Goal: Task Accomplishment & Management: Manage account settings

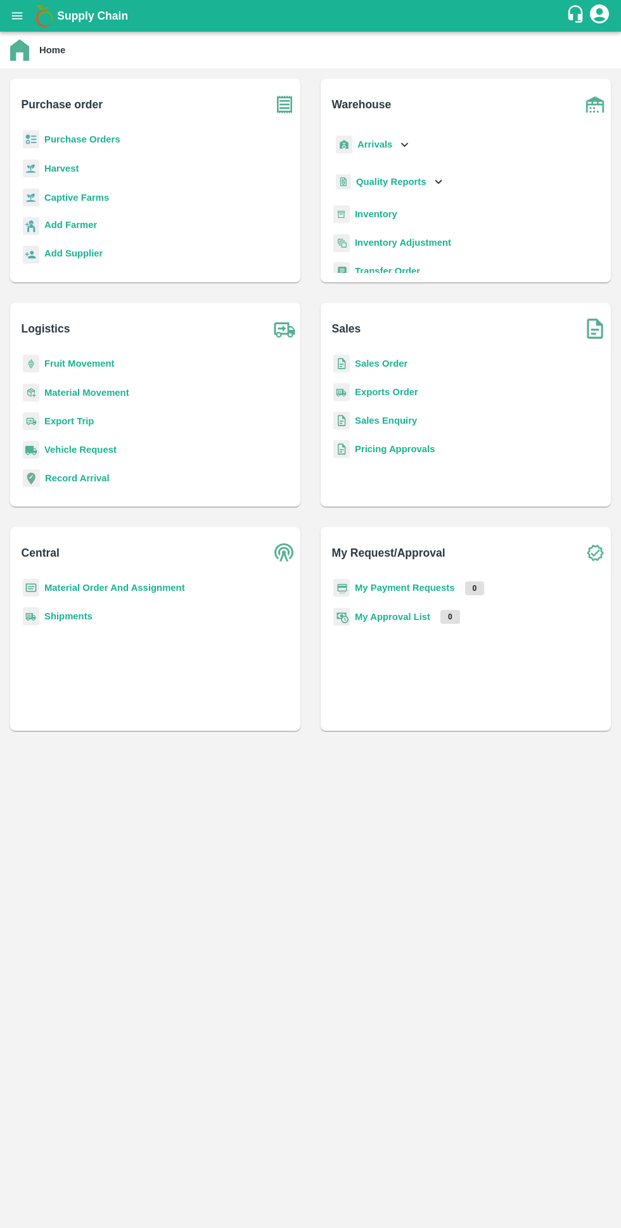
click at [363, 588] on b "My Payment Requests" at bounding box center [405, 588] width 100 height 10
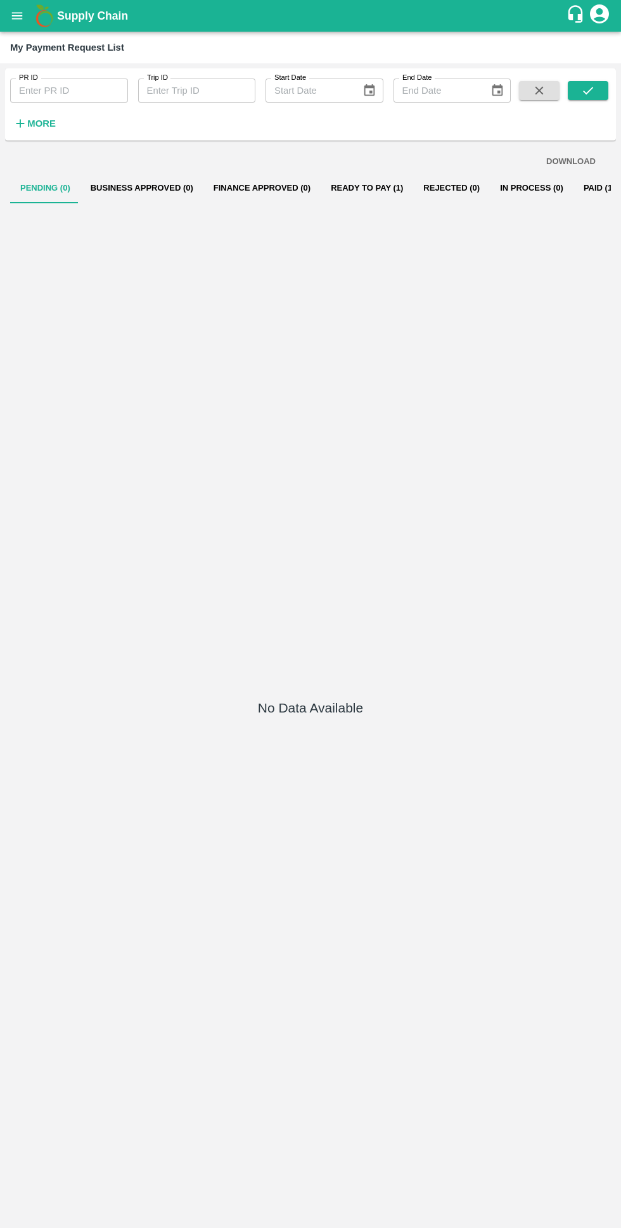
click at [341, 188] on button "Ready To Pay (1)" at bounding box center [367, 188] width 92 height 30
